Goal: Information Seeking & Learning: Learn about a topic

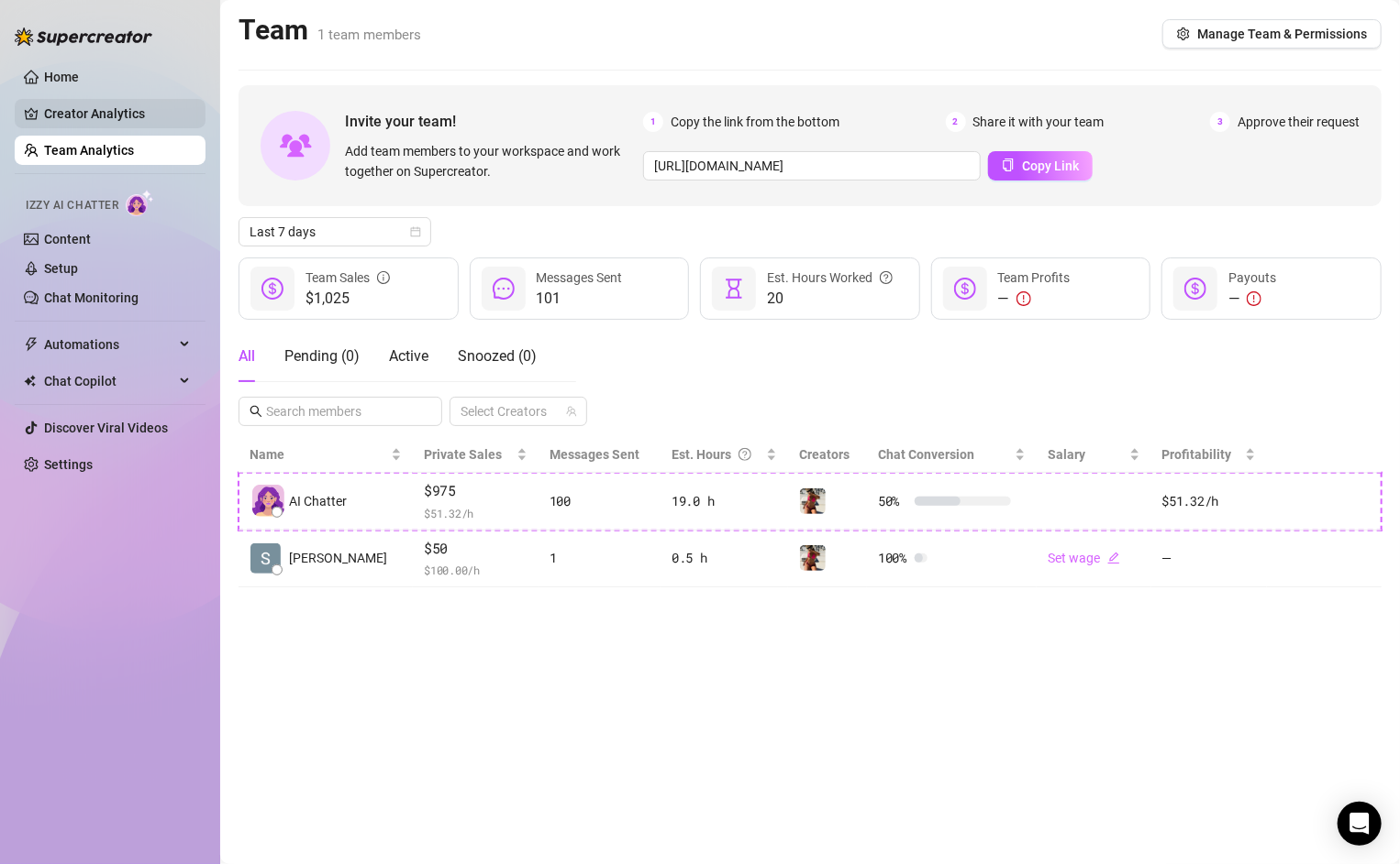
click at [102, 115] on link "Creator Analytics" at bounding box center [117, 114] width 147 height 30
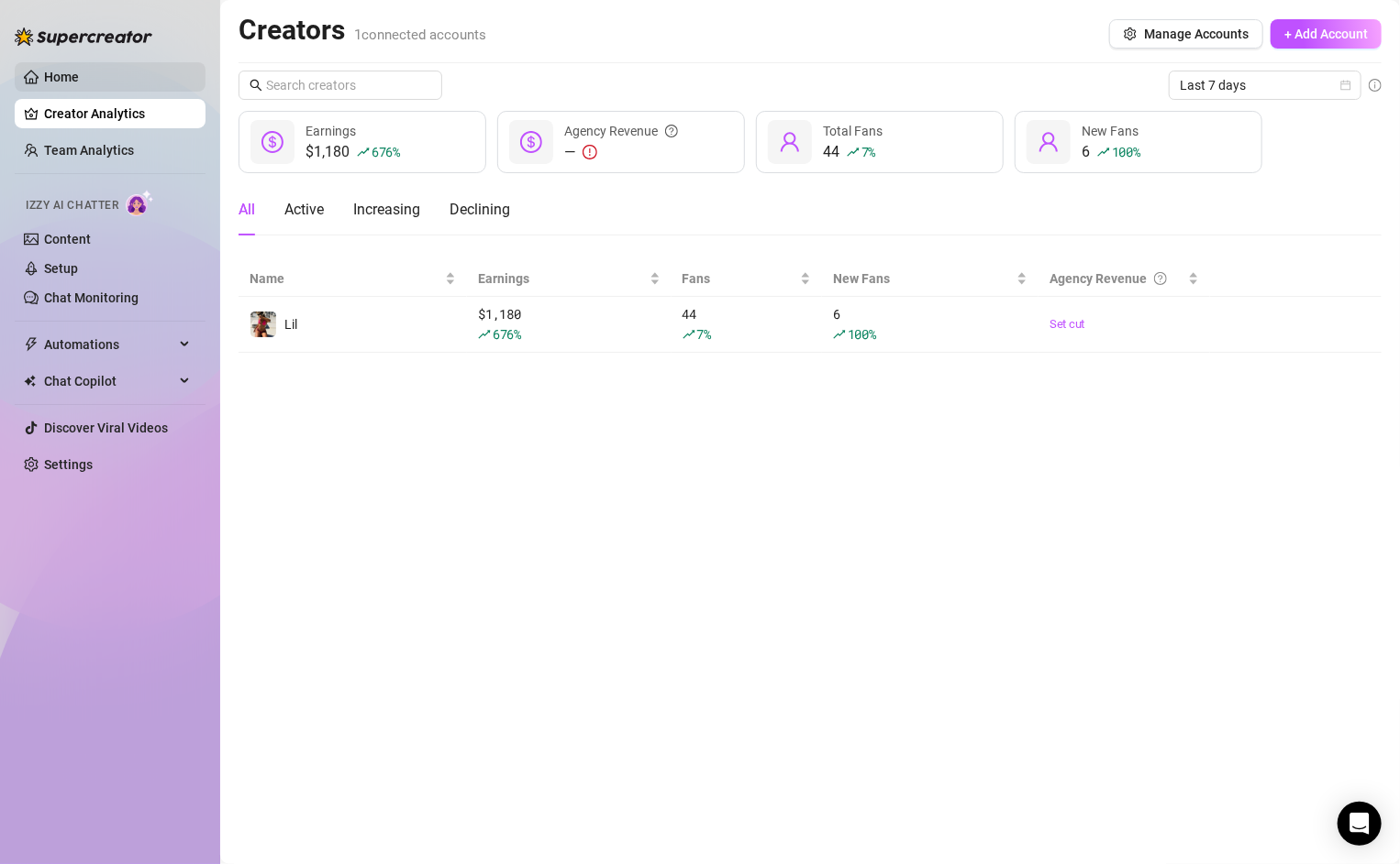
click at [79, 81] on link "Home" at bounding box center [61, 77] width 34 height 15
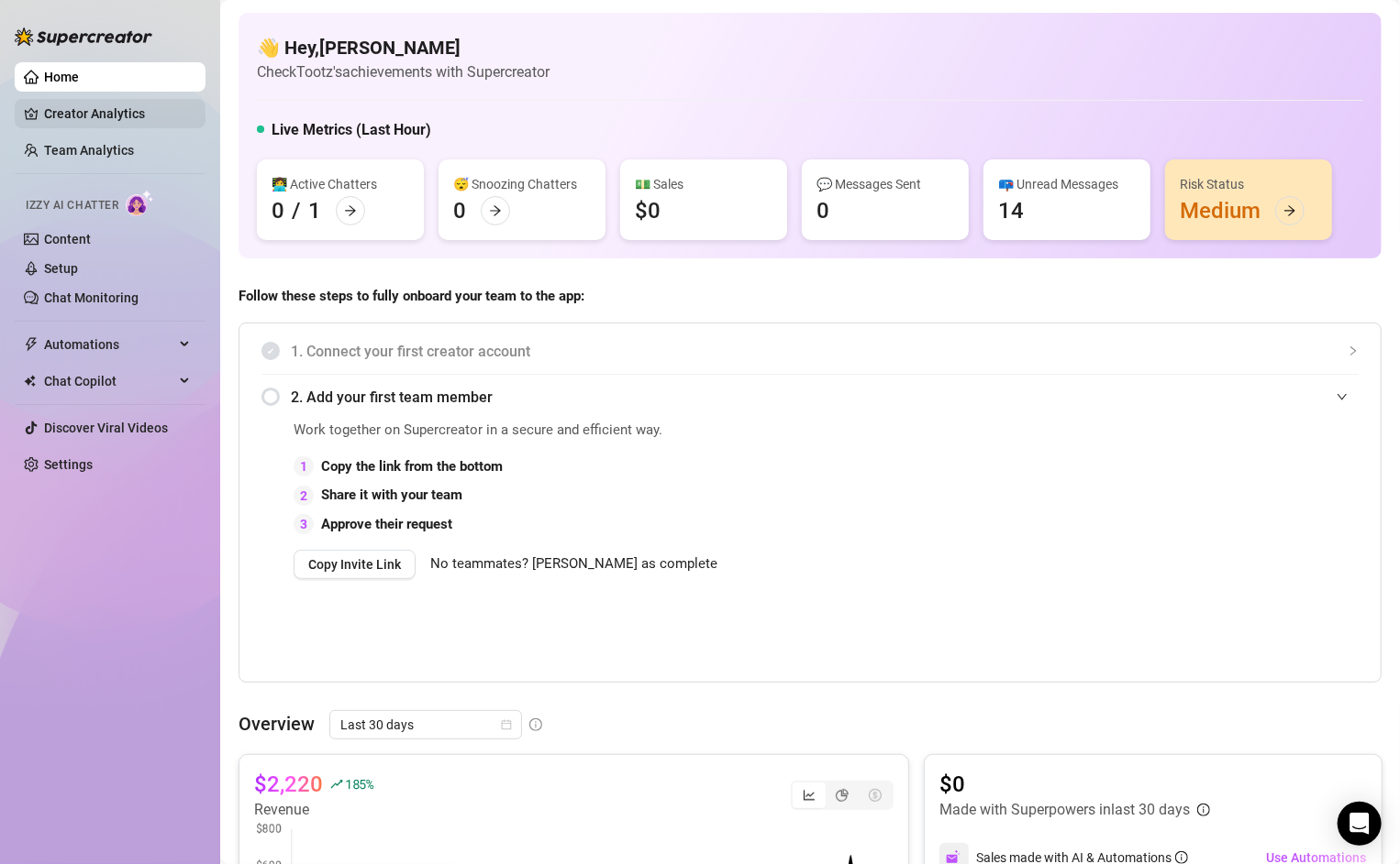
click at [100, 119] on link "Creator Analytics" at bounding box center [117, 114] width 147 height 30
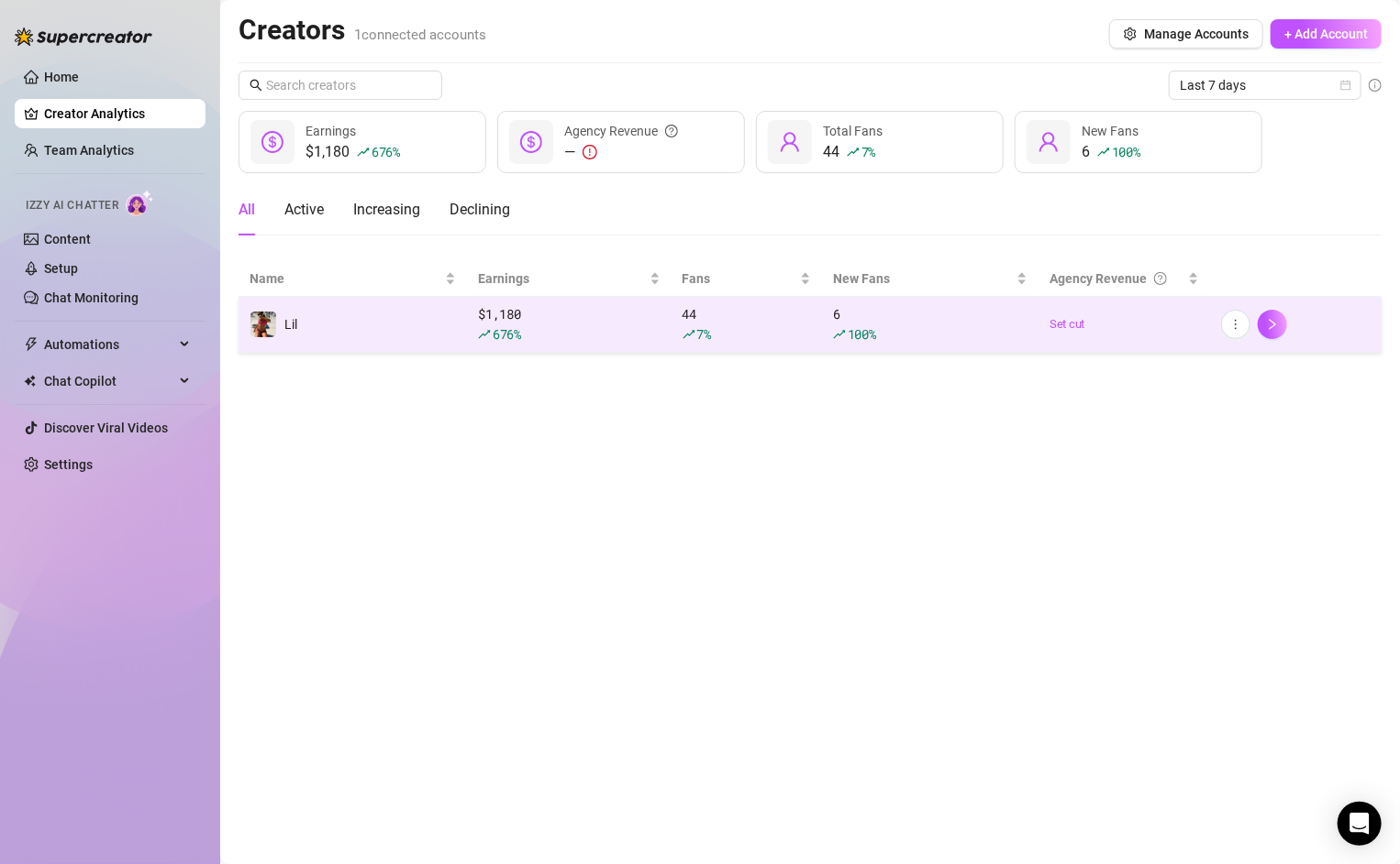
click at [525, 322] on div "$ 1,180 676 %" at bounding box center [568, 324] width 181 height 40
